Goal: Information Seeking & Learning: Learn about a topic

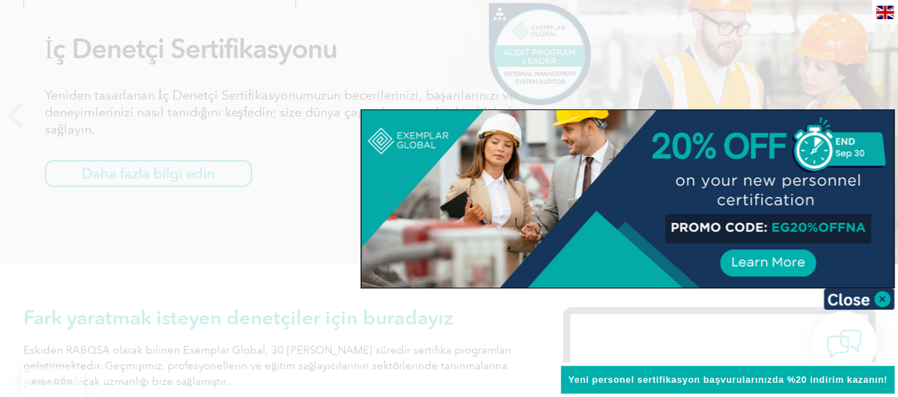
scroll to position [213, 0]
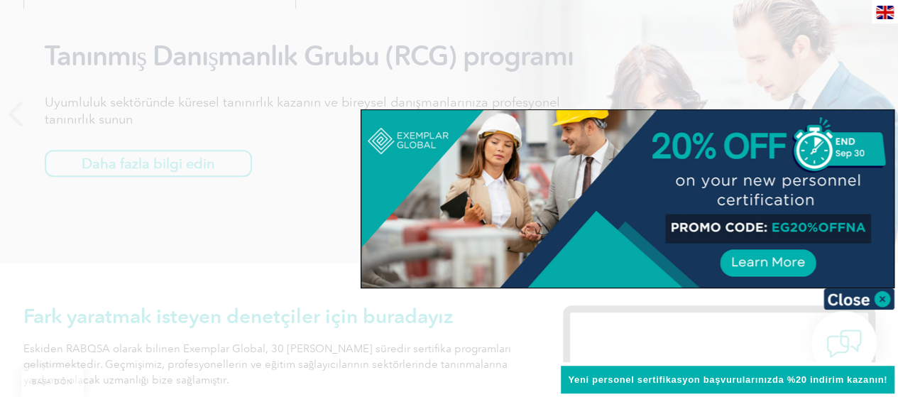
click at [875, 296] on img at bounding box center [859, 298] width 71 height 21
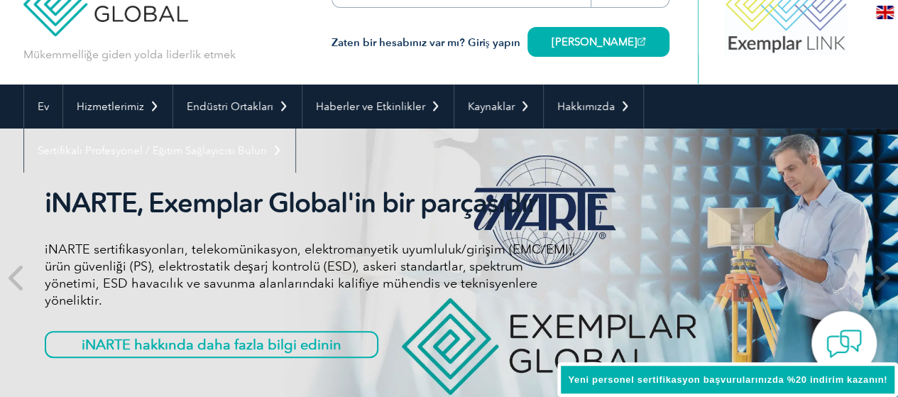
scroll to position [0, 0]
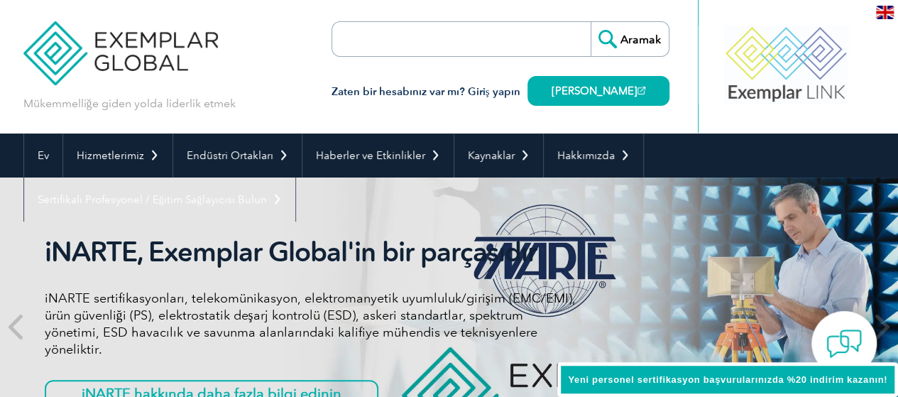
drag, startPoint x: 906, startPoint y: 192, endPoint x: 890, endPoint y: 14, distance: 178.2
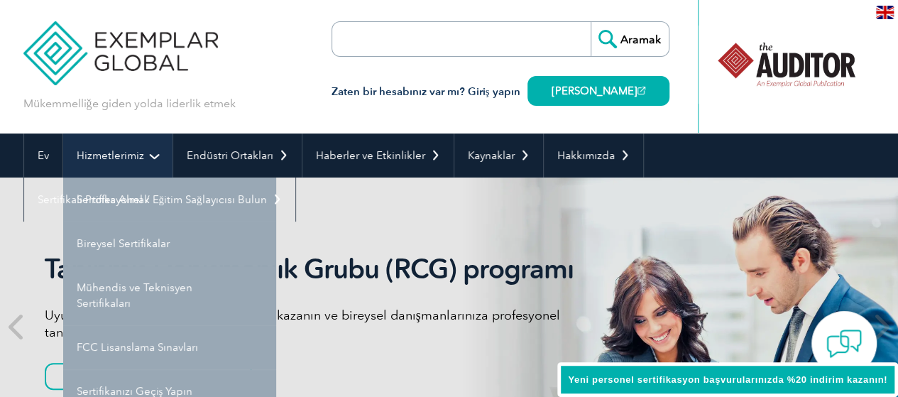
click at [133, 160] on font "Hizmetlerimiz" at bounding box center [110, 155] width 67 height 13
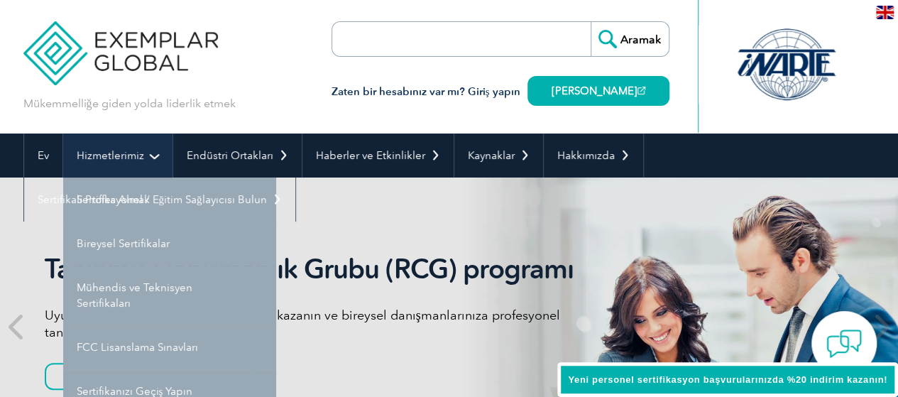
click at [122, 154] on font "Hizmetlerimiz" at bounding box center [110, 155] width 67 height 13
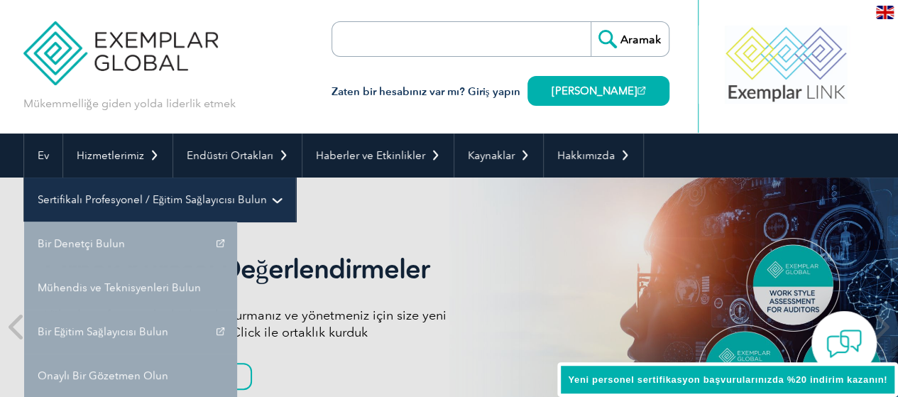
click at [159, 195] on font "Sertifikalı Profesyonel / Eğitim Sağlayıcısı Bulun" at bounding box center [152, 199] width 229 height 13
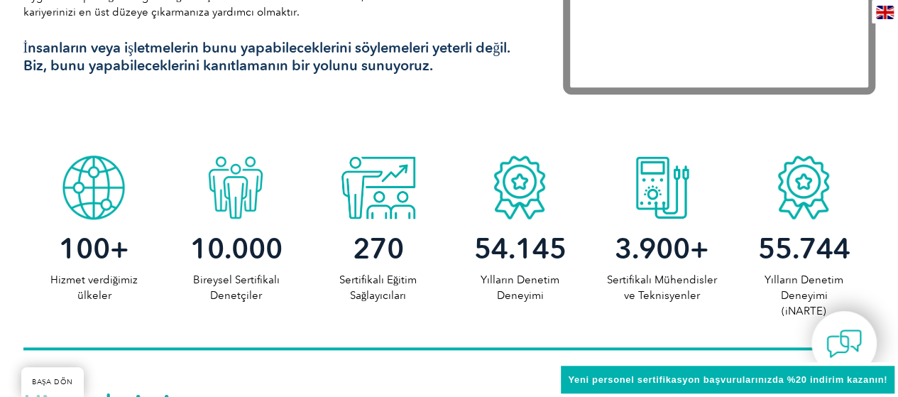
scroll to position [639, 0]
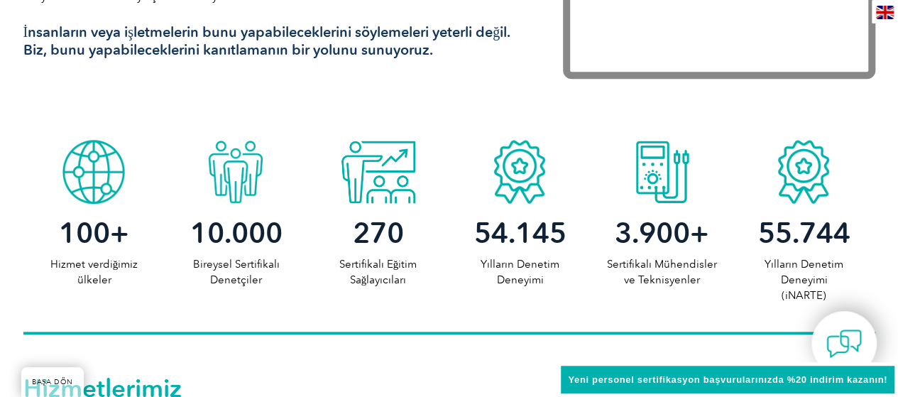
click at [630, 381] on font "Yeni personel sertifikasyon başvurularınızda %20 indirim kazanın!" at bounding box center [727, 379] width 319 height 11
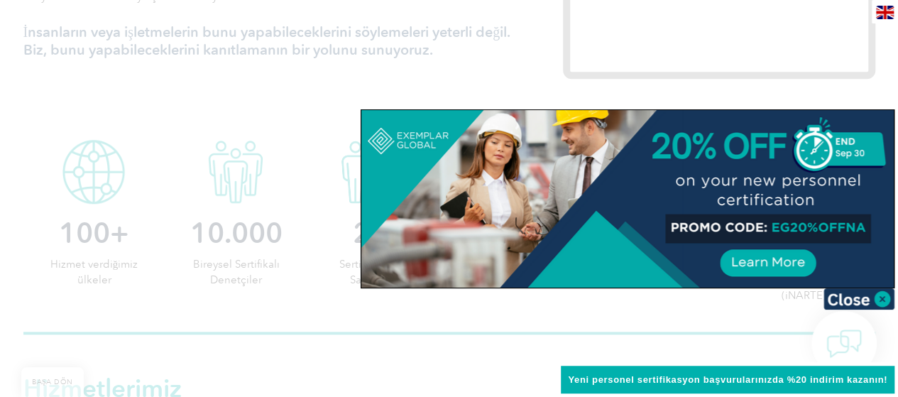
click at [778, 261] on div at bounding box center [627, 198] width 532 height 177
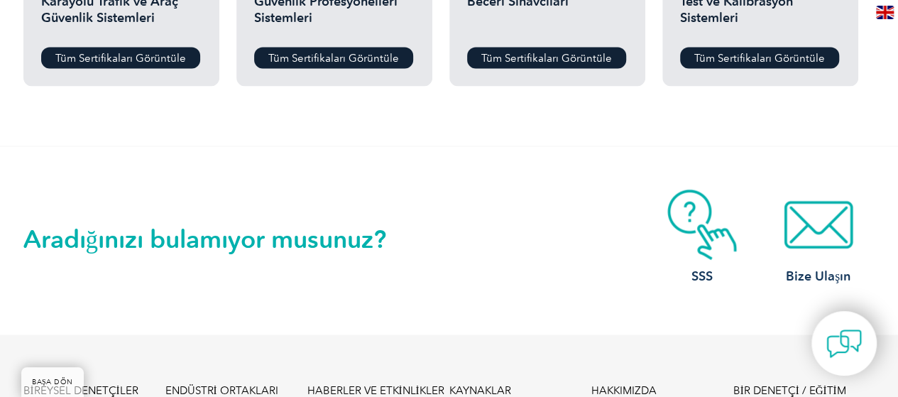
scroll to position [1349, 0]
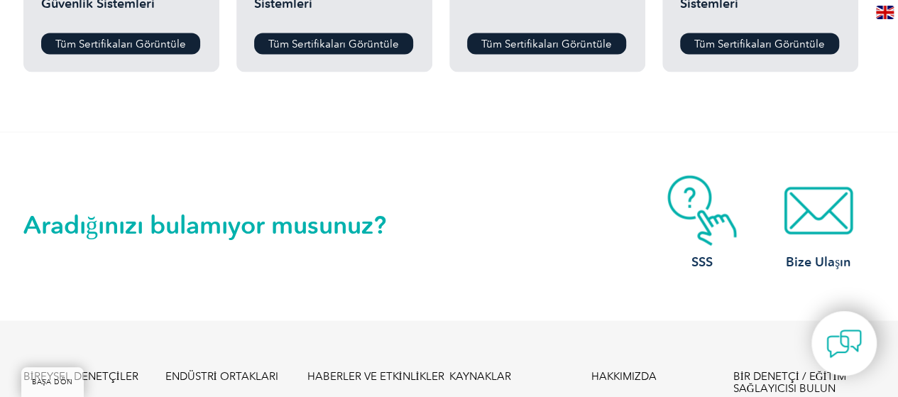
click at [359, 231] on font "Aradığınızı bulamıyor musunuz?" at bounding box center [205, 225] width 364 height 30
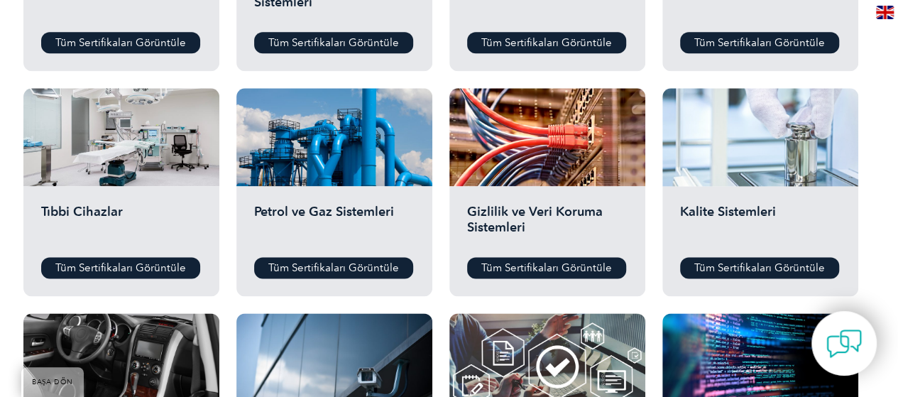
scroll to position [923, 0]
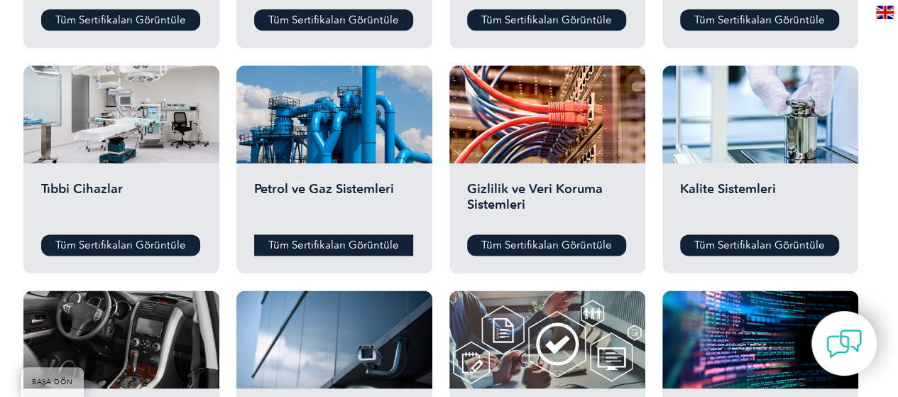
click at [364, 240] on font "Tüm Sertifikaları Görüntüle" at bounding box center [333, 245] width 131 height 13
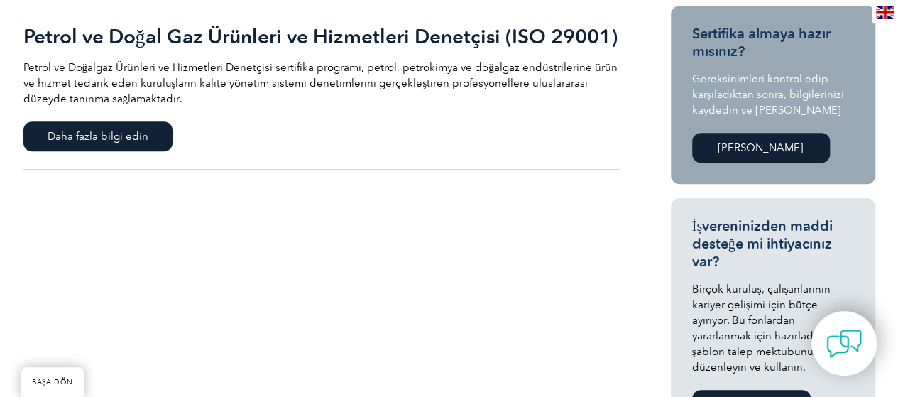
scroll to position [355, 0]
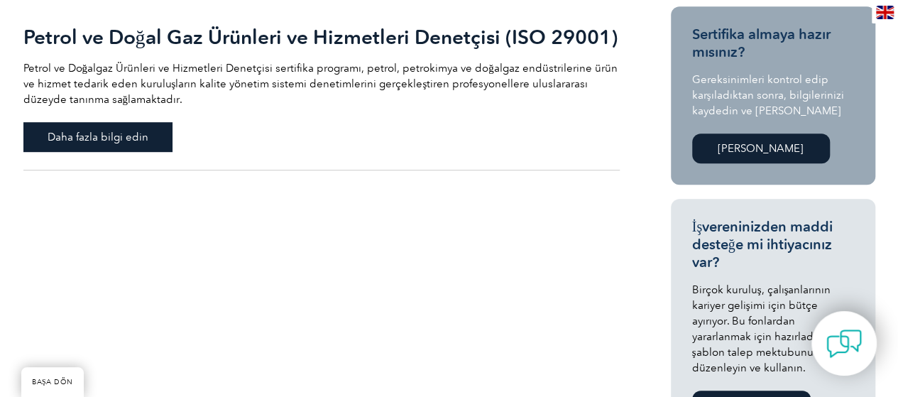
click at [133, 138] on font "Daha fazla bilgi edin" at bounding box center [98, 137] width 101 height 13
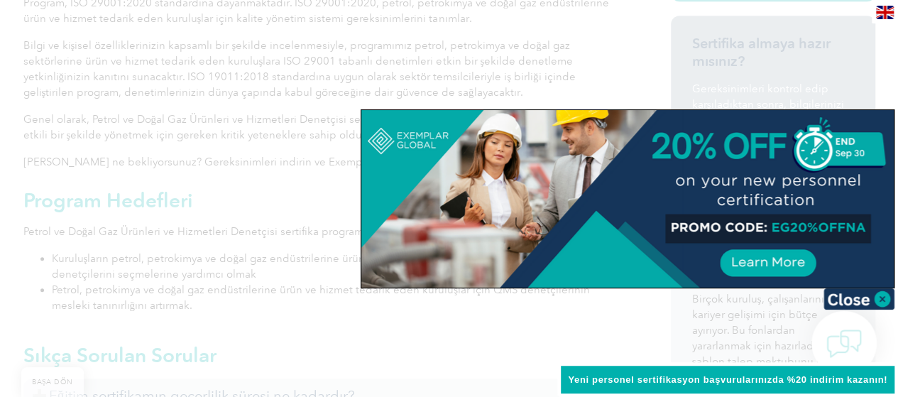
scroll to position [497, 0]
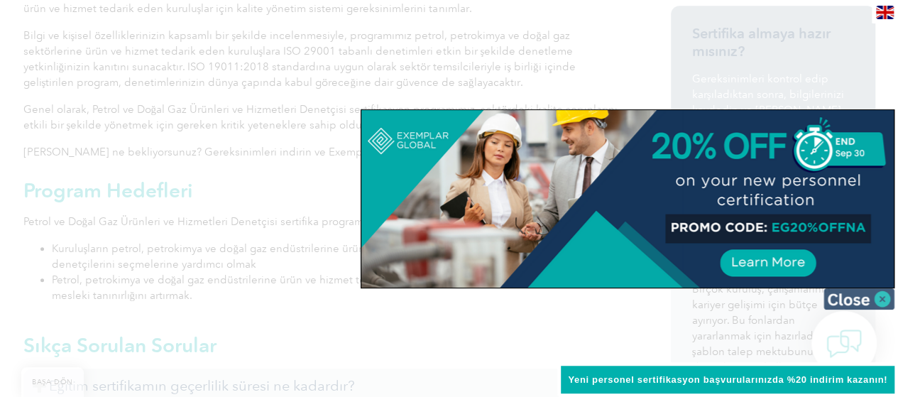
click at [868, 293] on img at bounding box center [859, 298] width 71 height 21
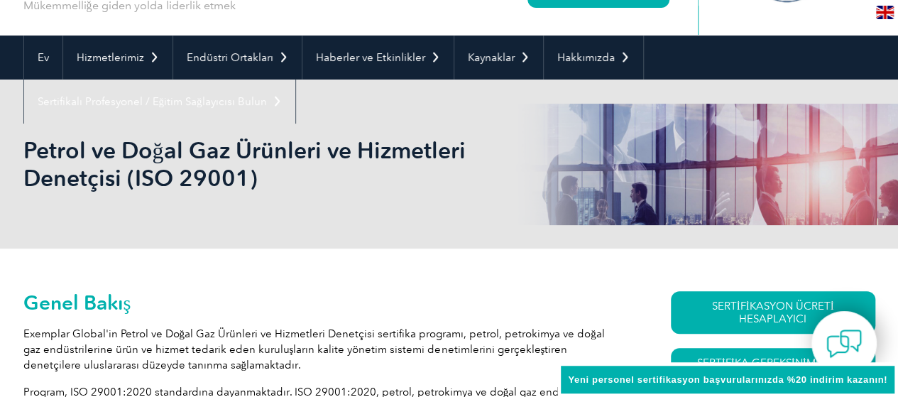
scroll to position [0, 0]
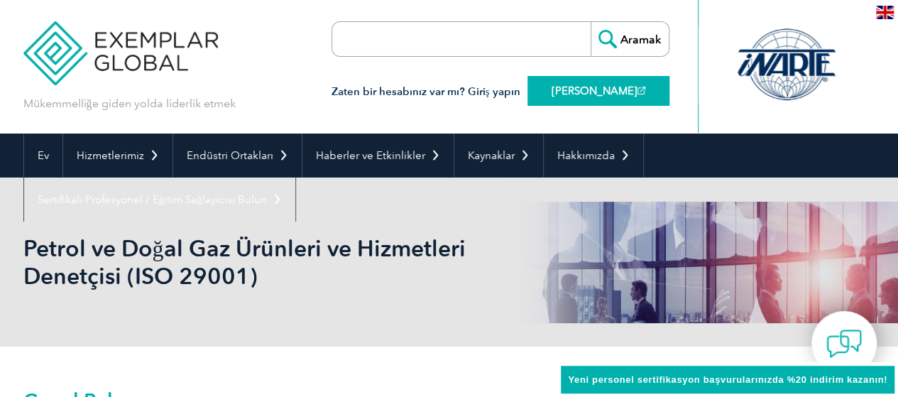
click at [564, 97] on link "[PERSON_NAME]" at bounding box center [599, 91] width 142 height 30
